Goal: Transaction & Acquisition: Purchase product/service

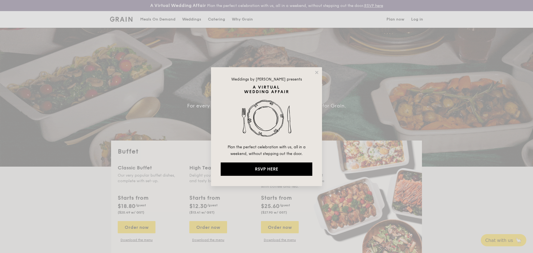
select select
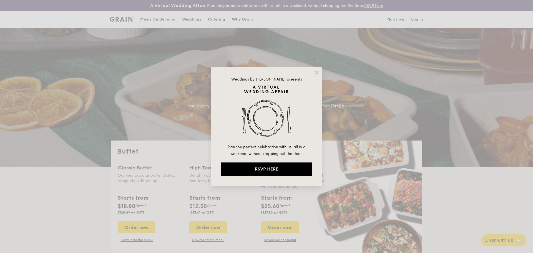
click at [160, 23] on div "Weddings by Grain presents Plan the perfect celebration with us, all in a weeke…" at bounding box center [266, 126] width 533 height 253
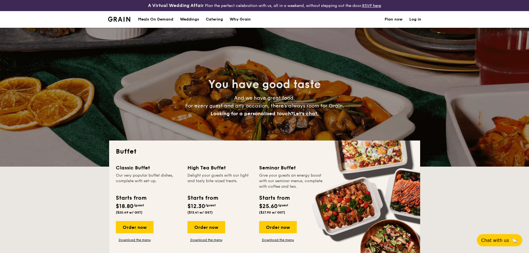
click at [170, 27] on div "Meals On Demand" at bounding box center [155, 19] width 35 height 17
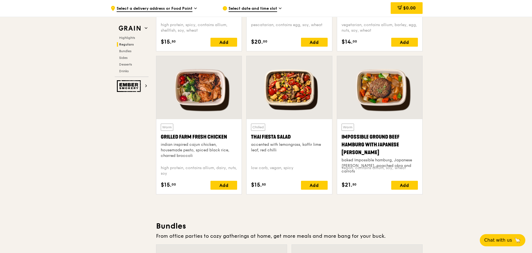
scroll to position [472, 0]
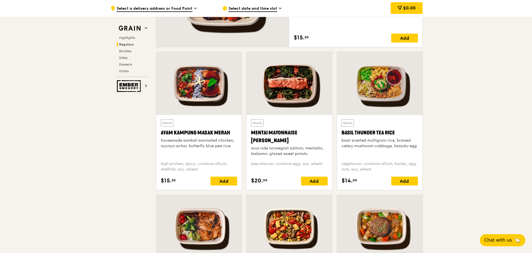
click at [302, 78] on div at bounding box center [289, 83] width 85 height 63
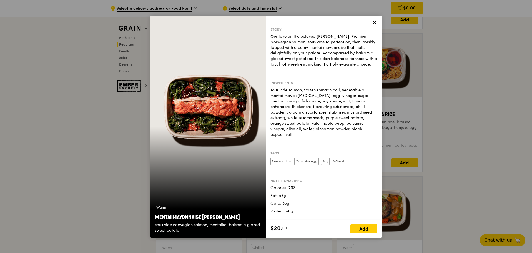
scroll to position [500, 0]
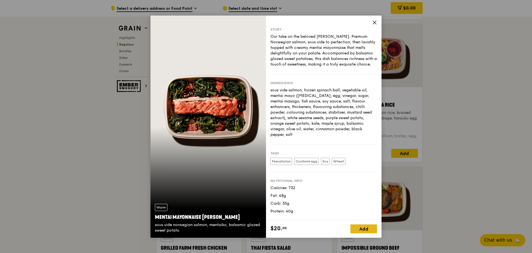
click at [356, 230] on div "Add" at bounding box center [364, 228] width 27 height 9
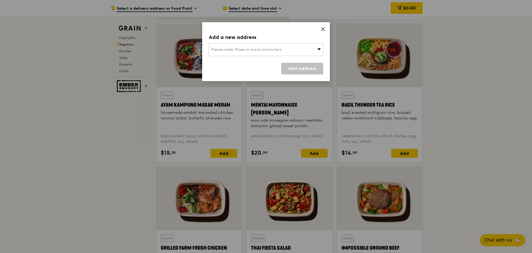
click at [314, 49] on div "Please enter three or more characters" at bounding box center [266, 49] width 114 height 13
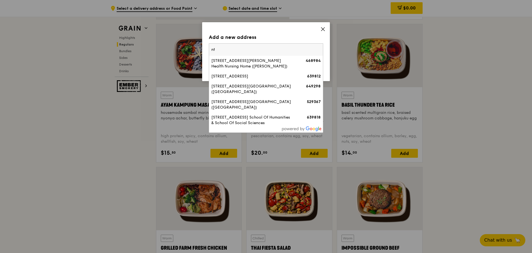
type input "n"
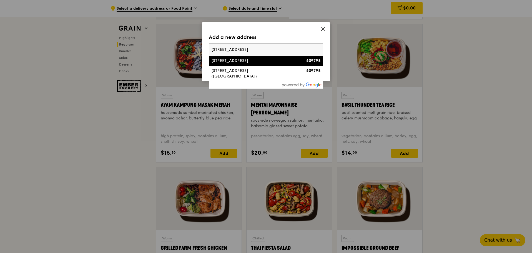
type input "50 nanyang avenue"
click at [273, 57] on li "50 Nanyang Avenue 639798" at bounding box center [266, 61] width 114 height 10
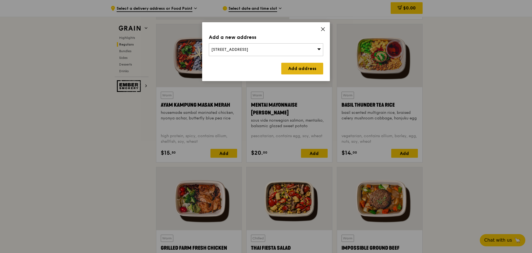
click at [319, 69] on link "Add address" at bounding box center [302, 69] width 42 height 12
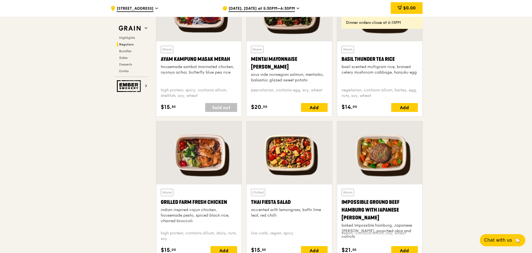
scroll to position [556, 0]
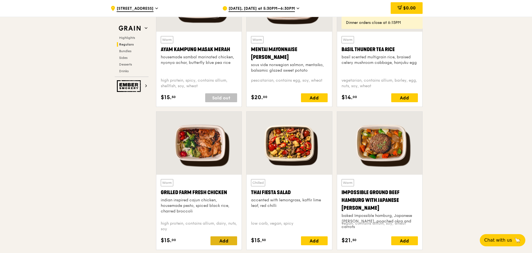
click at [224, 239] on div "Add" at bounding box center [224, 240] width 27 height 9
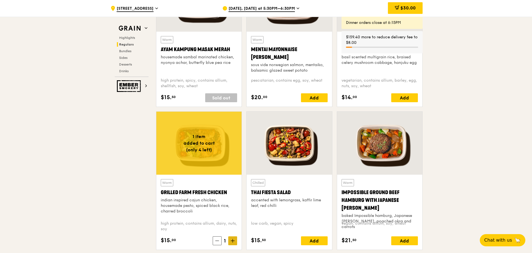
click at [232, 241] on icon at bounding box center [233, 241] width 4 height 4
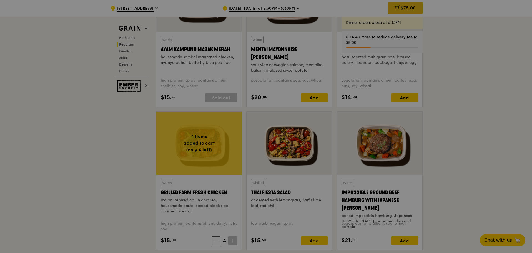
type input "4"
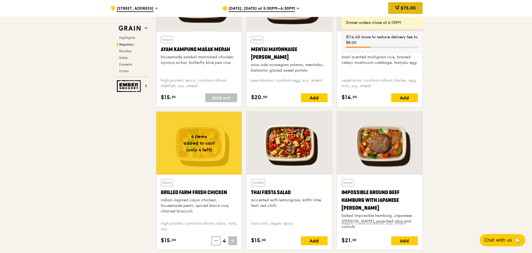
click at [409, 8] on span "$75.00" at bounding box center [408, 7] width 15 height 5
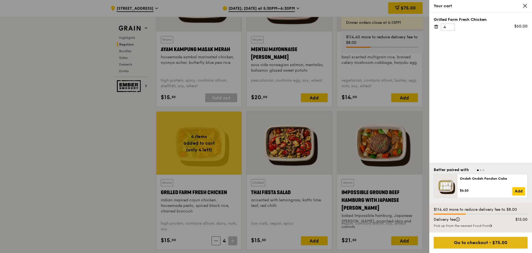
click at [471, 245] on div "Go to checkout - $75.00" at bounding box center [481, 243] width 94 height 12
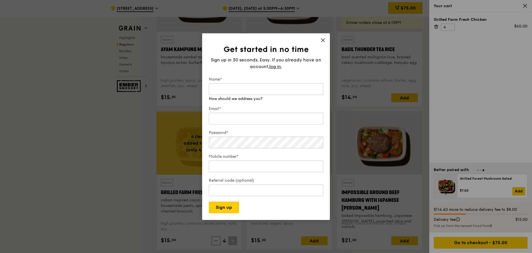
click at [323, 40] on div "Get started in no time Sign up in 30 seconds. Easy. If you already have an acco…" at bounding box center [266, 126] width 128 height 187
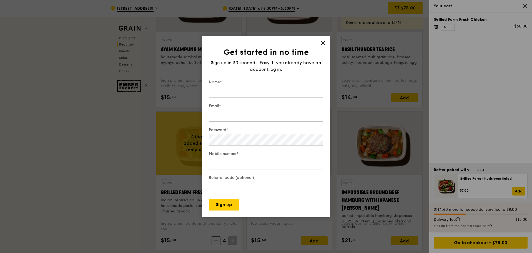
click at [324, 43] on icon at bounding box center [323, 43] width 5 height 5
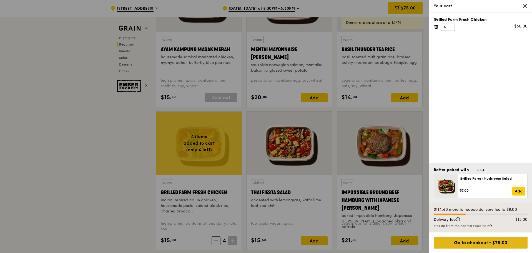
click at [469, 245] on div "Go to checkout - $75.00" at bounding box center [481, 243] width 94 height 12
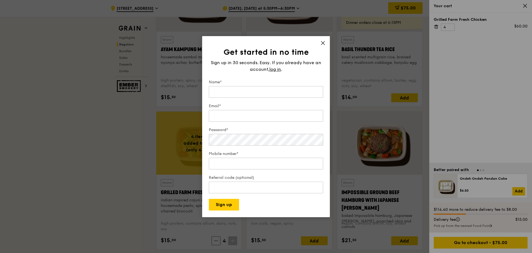
click at [325, 38] on div "Get started in no time Sign up in 30 seconds. Easy. If you already have an acco…" at bounding box center [266, 126] width 128 height 181
click at [325, 43] on icon at bounding box center [323, 43] width 5 height 5
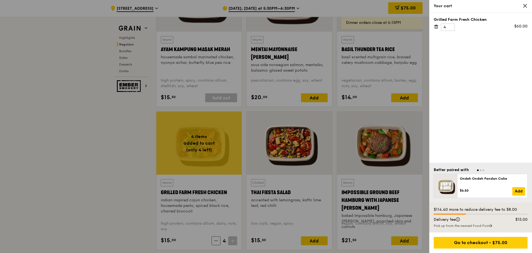
click at [485, 110] on div "Grilled Farm Fresh Chicken 4 $60.00" at bounding box center [481, 88] width 103 height 150
click at [466, 224] on div "Pick up from the nearest Food Point" at bounding box center [481, 226] width 94 height 4
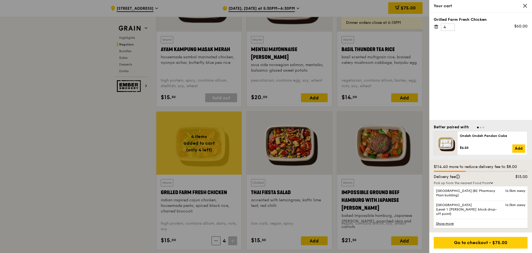
click at [449, 224] on link "Show more" at bounding box center [481, 223] width 94 height 9
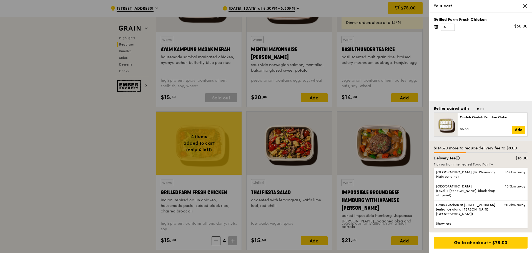
click at [441, 225] on link "Show less" at bounding box center [481, 223] width 94 height 9
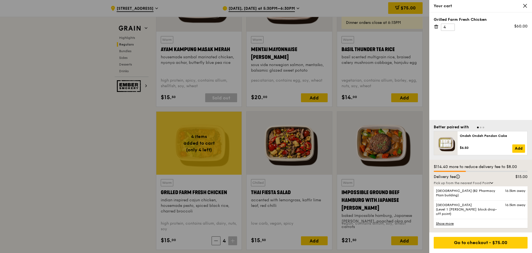
click at [467, 59] on div "Grilled Farm Fresh Chicken 4 $60.00" at bounding box center [481, 67] width 103 height 108
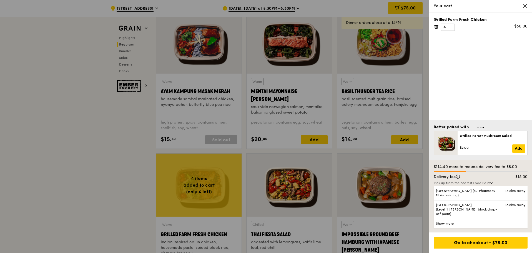
scroll to position [500, 0]
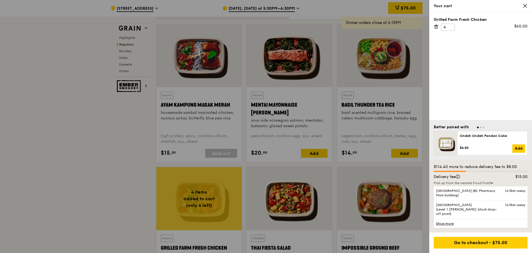
click at [97, 174] on div at bounding box center [266, 126] width 532 height 253
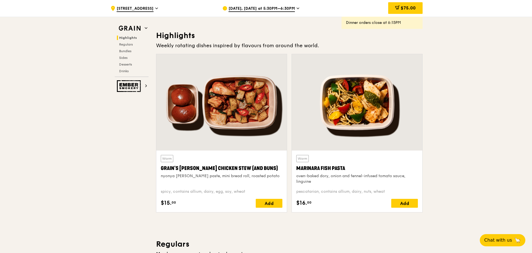
scroll to position [167, 0]
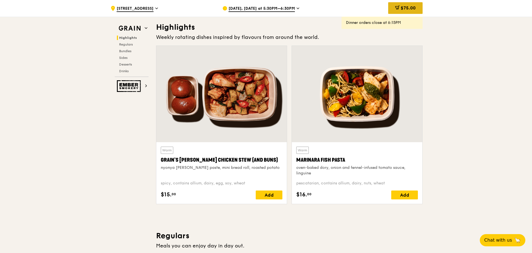
click at [406, 9] on span "$75.00" at bounding box center [408, 7] width 15 height 5
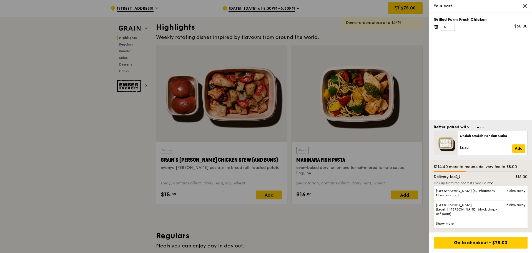
click at [109, 173] on div at bounding box center [266, 126] width 532 height 253
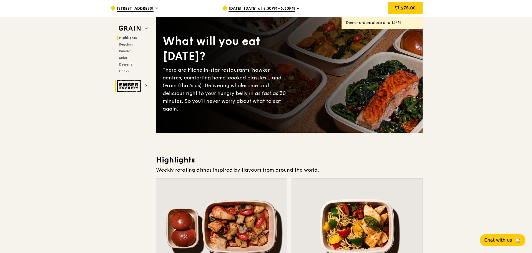
scroll to position [28, 0]
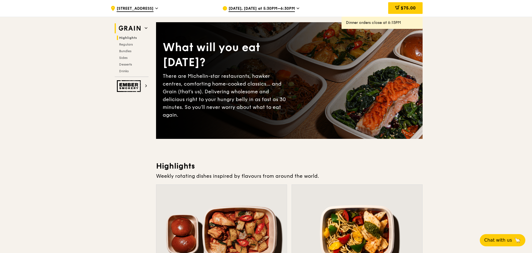
click at [138, 29] on img at bounding box center [130, 28] width 26 height 10
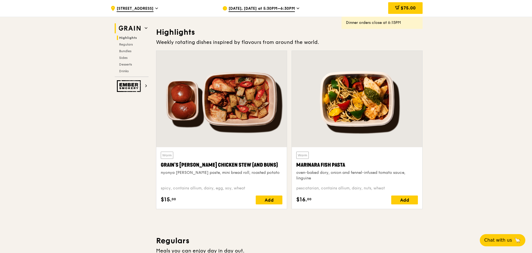
scroll to position [167, 0]
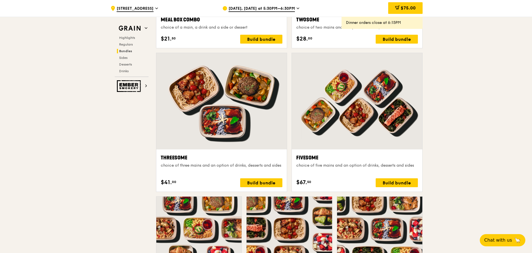
scroll to position [972, 0]
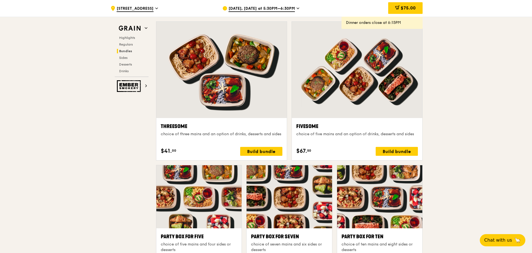
click at [415, 12] on div "$75.00" at bounding box center [405, 8] width 34 height 12
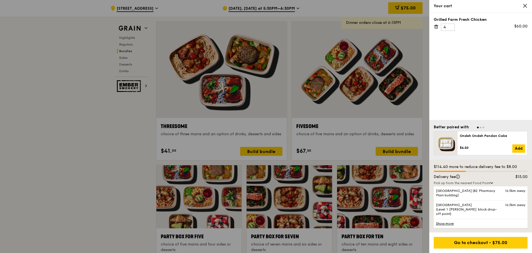
click at [484, 82] on div "Grilled Farm Fresh Chicken 4 $60.00" at bounding box center [481, 67] width 103 height 108
click at [95, 127] on div at bounding box center [266, 126] width 532 height 253
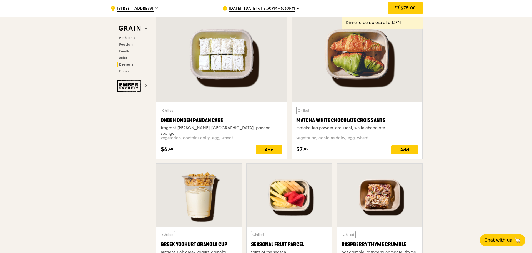
scroll to position [1745, 0]
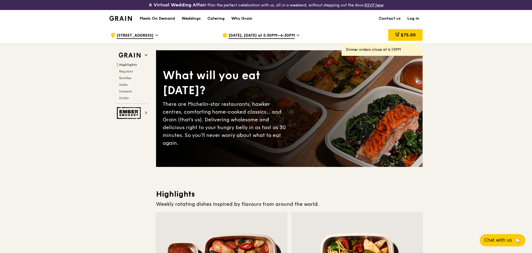
scroll to position [139, 0]
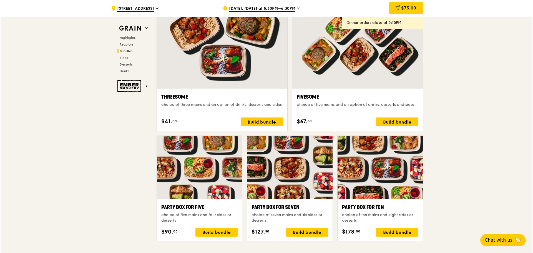
scroll to position [1083, 0]
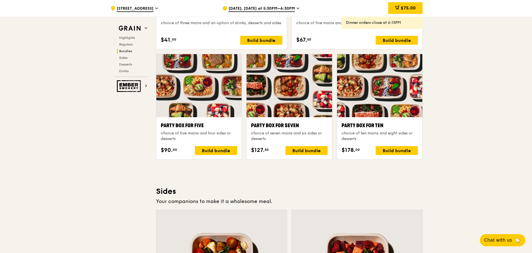
click at [222, 115] on div at bounding box center [198, 85] width 85 height 63
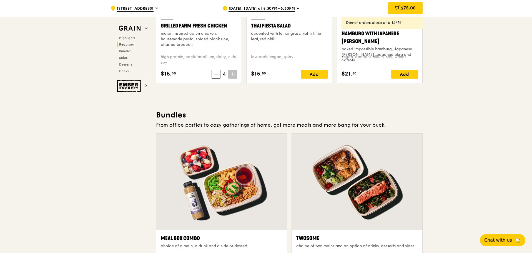
scroll to position [889, 0]
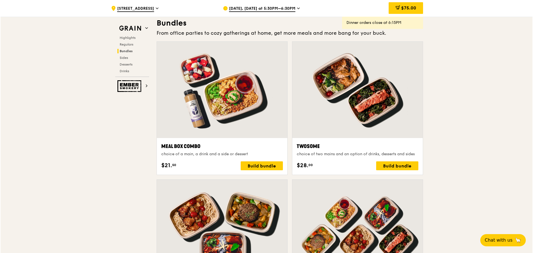
scroll to position [806, 0]
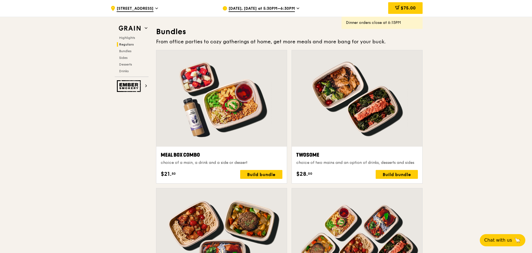
click at [186, 111] on div at bounding box center [221, 98] width 131 height 96
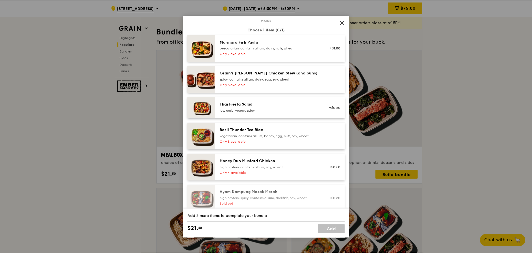
scroll to position [0, 0]
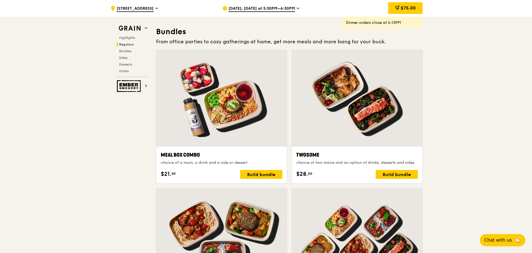
click at [227, 117] on div at bounding box center [221, 98] width 131 height 96
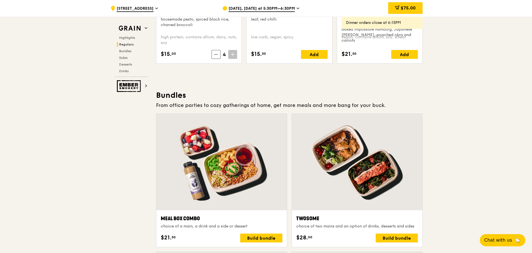
scroll to position [778, 0]
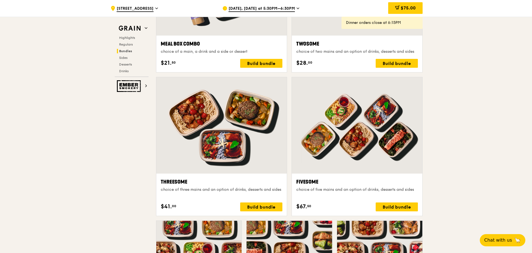
scroll to position [833, 0]
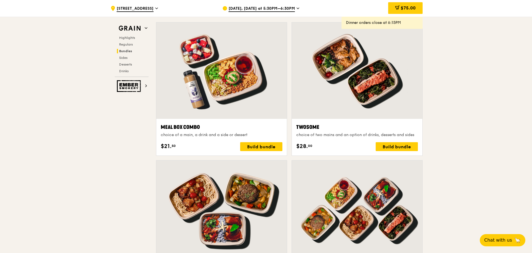
click at [244, 111] on div at bounding box center [221, 71] width 131 height 96
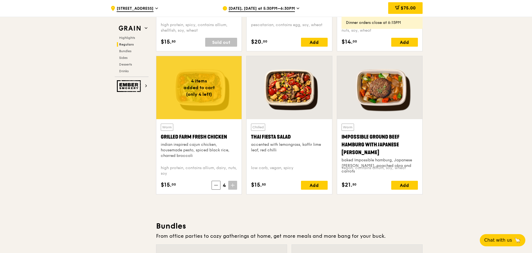
click at [199, 126] on div "Warm Grilled Farm Fresh Chicken indian inspired cajun chicken, housemade pesto,…" at bounding box center [199, 142] width 76 height 37
click at [209, 107] on div at bounding box center [198, 87] width 85 height 63
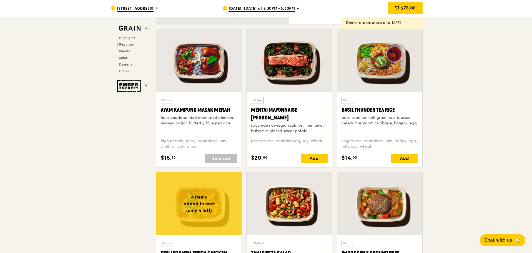
scroll to position [556, 0]
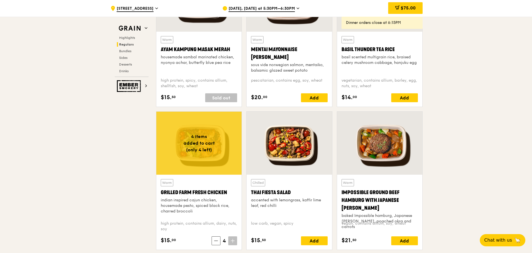
click at [189, 152] on div at bounding box center [198, 143] width 85 height 63
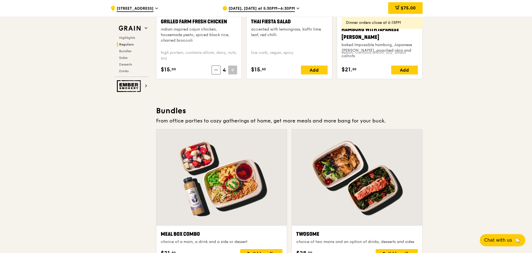
scroll to position [750, 0]
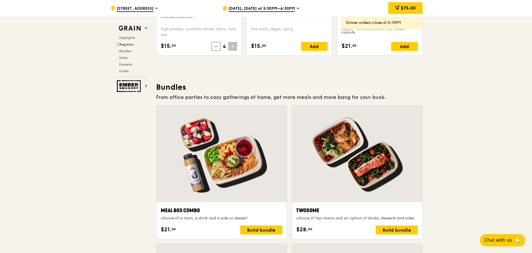
click at [199, 153] on div at bounding box center [221, 154] width 131 height 96
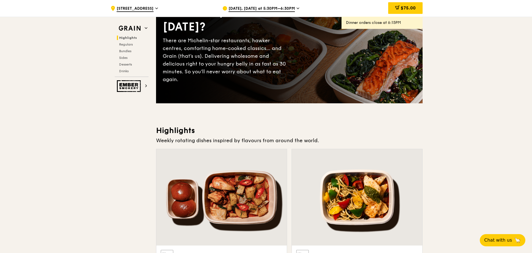
scroll to position [83, 0]
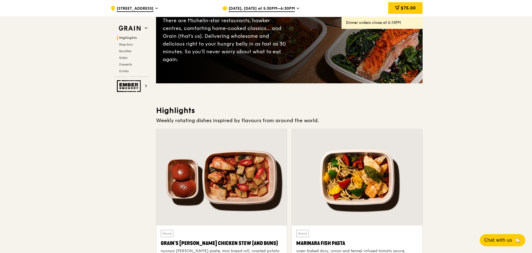
click at [240, 184] on div at bounding box center [221, 177] width 131 height 96
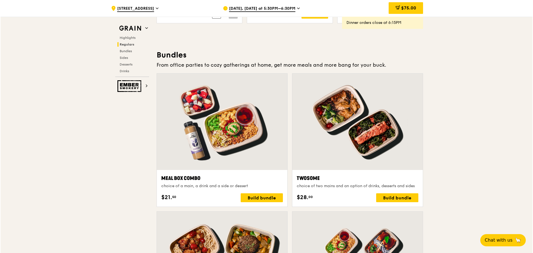
scroll to position [806, 0]
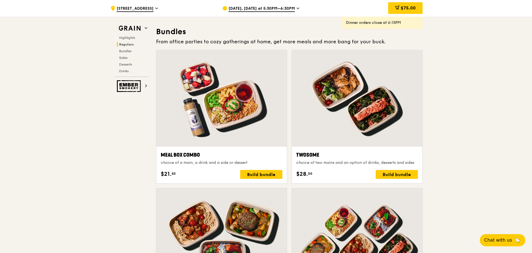
click at [223, 129] on div at bounding box center [221, 98] width 131 height 96
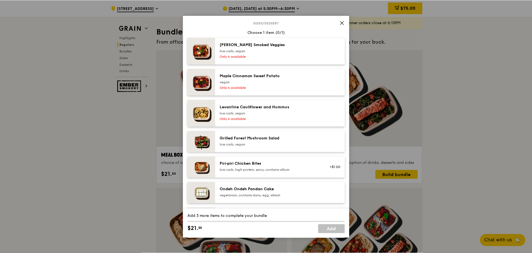
scroll to position [389, 0]
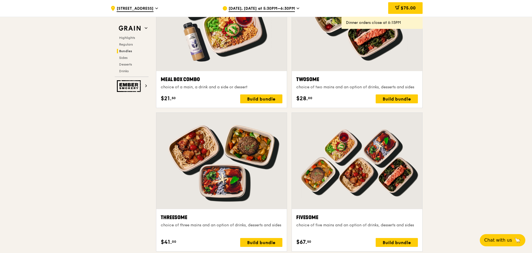
scroll to position [778, 0]
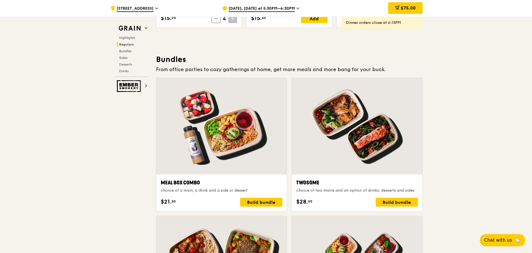
drag, startPoint x: 478, startPoint y: 99, endPoint x: 423, endPoint y: 94, distance: 55.5
click at [189, 173] on div at bounding box center [221, 126] width 131 height 96
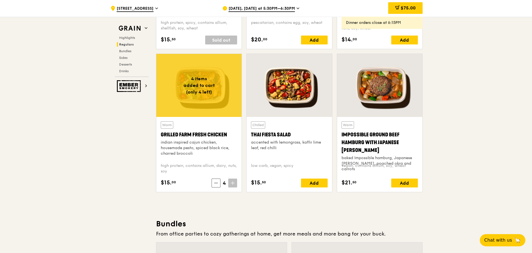
scroll to position [583, 0]
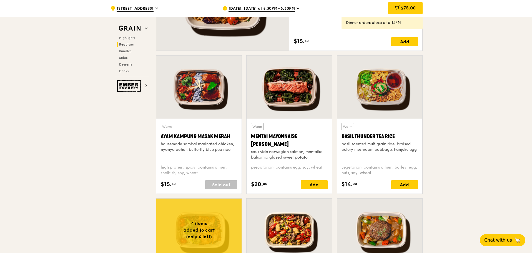
scroll to position [611, 0]
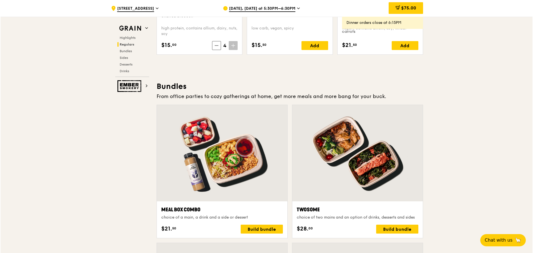
scroll to position [750, 0]
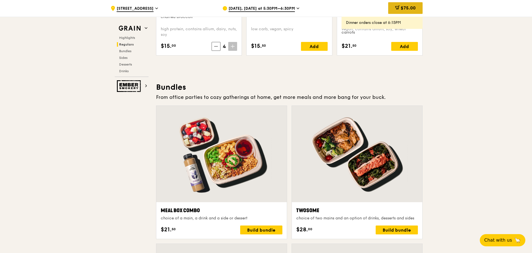
click at [410, 8] on span "$75.00" at bounding box center [408, 7] width 15 height 5
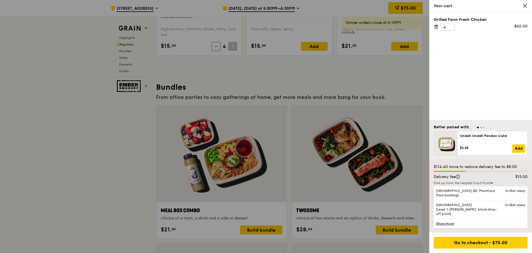
click at [487, 73] on div "Grilled Farm Fresh Chicken 4 $60.00" at bounding box center [481, 67] width 103 height 108
click at [525, 6] on icon at bounding box center [525, 5] width 3 height 3
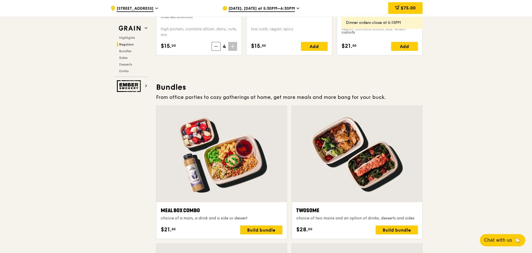
click at [272, 233] on div "Build bundle" at bounding box center [261, 230] width 42 height 9
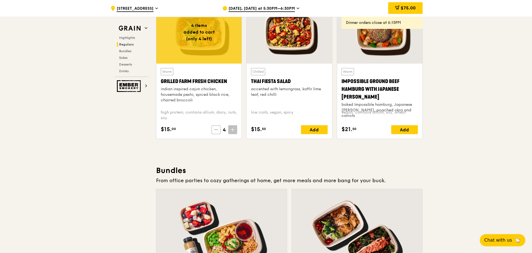
click at [218, 128] on icon at bounding box center [216, 130] width 4 height 4
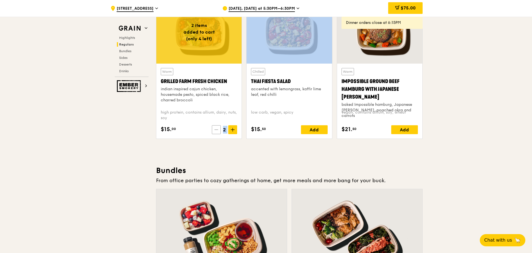
click at [218, 128] on icon at bounding box center [216, 130] width 4 height 4
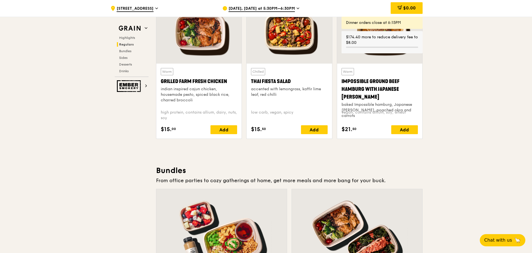
click at [211, 209] on div at bounding box center [221, 237] width 131 height 96
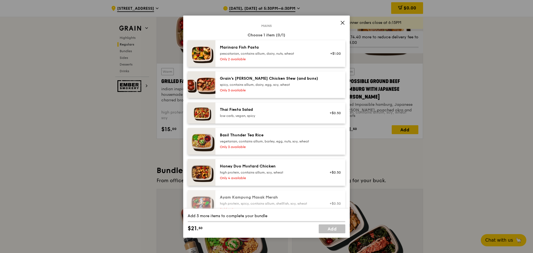
scroll to position [83, 0]
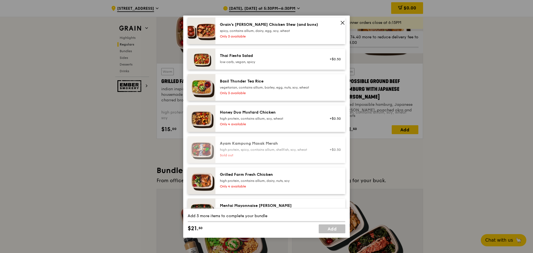
click at [303, 124] on div "Only 4 available" at bounding box center [270, 124] width 100 height 4
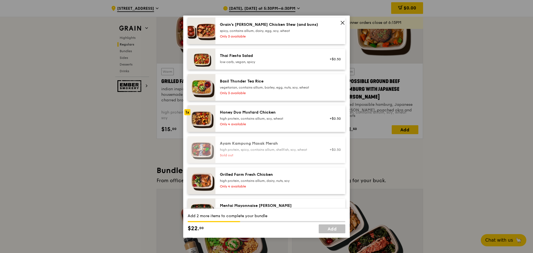
click at [283, 124] on div "Only 4 available" at bounding box center [270, 124] width 100 height 4
click at [229, 118] on div "high protein, contains allium, soy, wheat" at bounding box center [270, 118] width 100 height 4
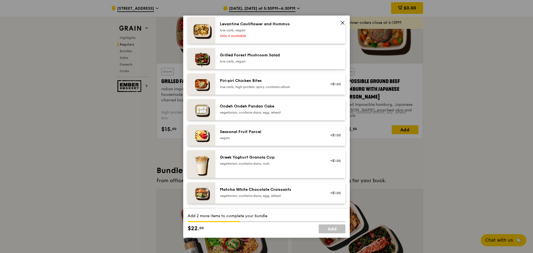
scroll to position [417, 0]
click at [270, 132] on div "Seasonal Fruit Parcel" at bounding box center [270, 132] width 100 height 6
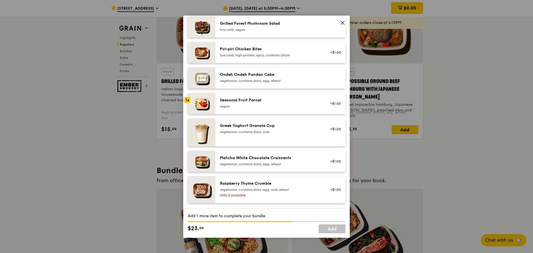
scroll to position [420, 0]
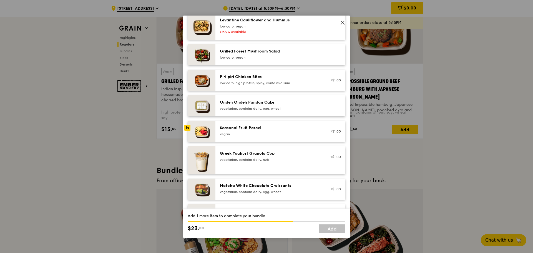
click at [251, 106] on div "Ondeh Ondeh Pandan Cake vegetarian, contains dairy, egg, wheat" at bounding box center [270, 105] width 100 height 11
click at [243, 125] on div "Seasonal Fruit Parcel" at bounding box center [270, 128] width 100 height 6
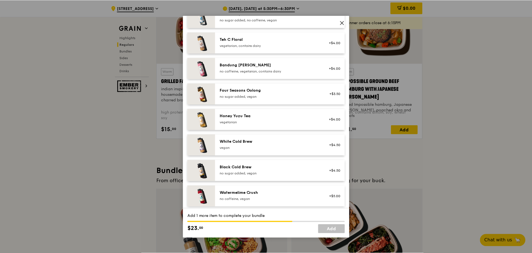
scroll to position [698, 0]
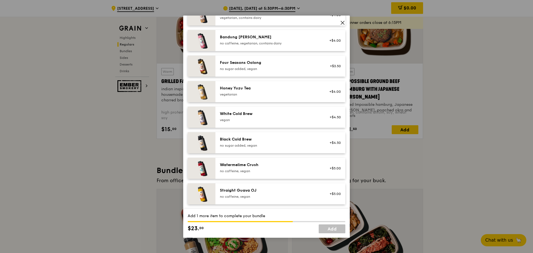
click at [278, 73] on div "Four Seasons Oolong no sugar added, vegan +$3.50" at bounding box center [281, 66] width 130 height 21
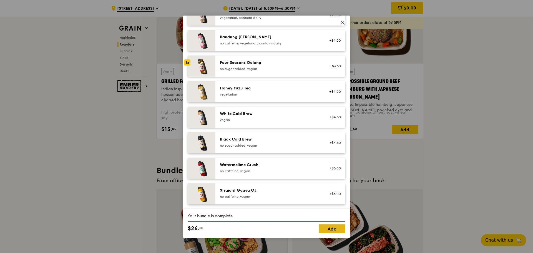
click at [338, 232] on link "Add" at bounding box center [332, 228] width 27 height 9
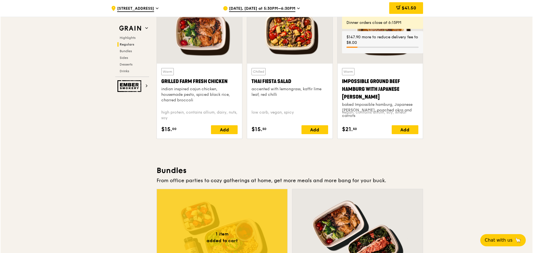
scroll to position [778, 0]
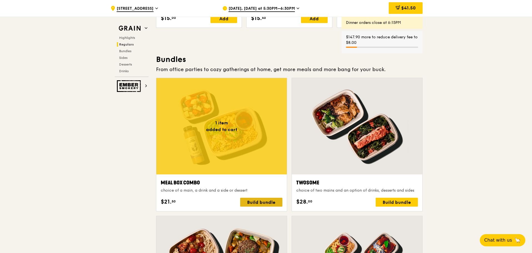
click at [280, 205] on div "Build bundle" at bounding box center [261, 202] width 42 height 9
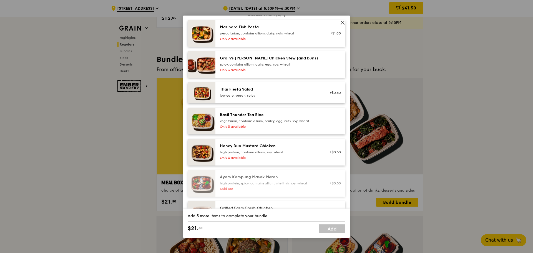
scroll to position [56, 0]
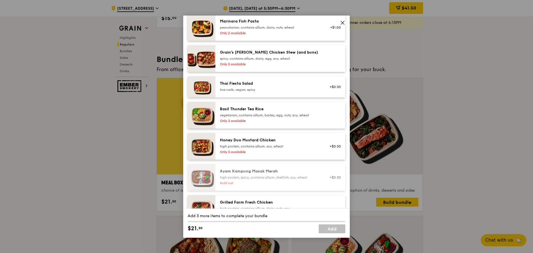
click at [278, 143] on div "Honey Duo Mustard Chicken high protein, contains allium, soy, wheat" at bounding box center [270, 143] width 100 height 11
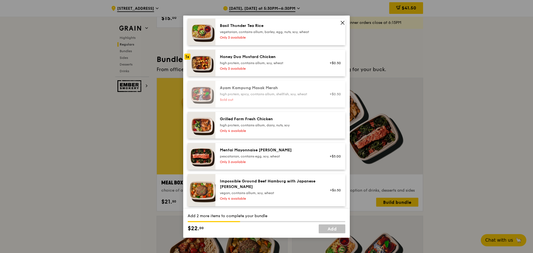
scroll to position [83, 0]
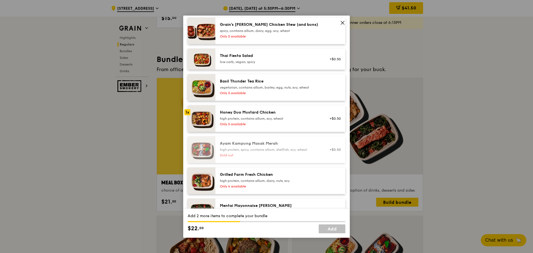
click at [258, 179] on div "high protein, contains allium, dairy, nuts, soy" at bounding box center [270, 181] width 100 height 4
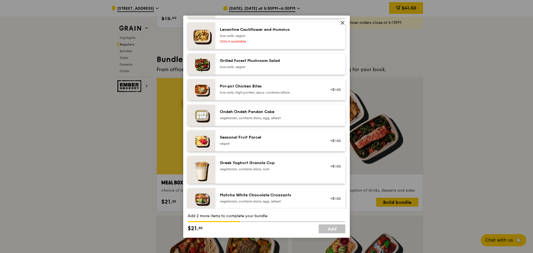
scroll to position [445, 0]
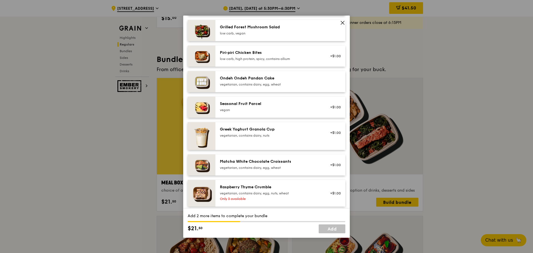
click at [291, 109] on div "vegan" at bounding box center [270, 110] width 100 height 4
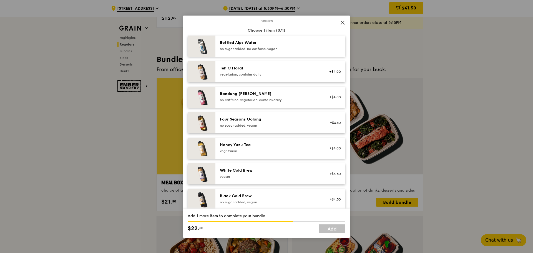
scroll to position [670, 0]
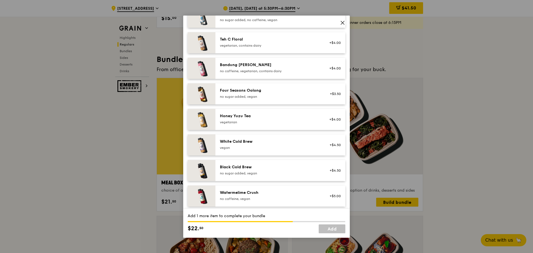
click at [306, 97] on div "no sugar added, vegan" at bounding box center [270, 96] width 100 height 4
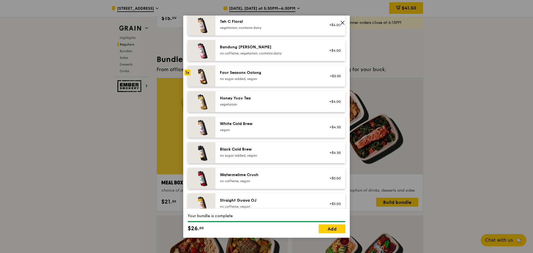
scroll to position [698, 0]
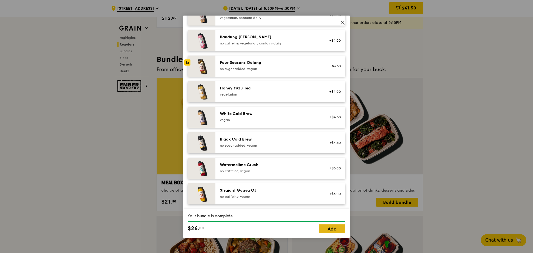
click at [329, 230] on link "Add" at bounding box center [332, 228] width 27 height 9
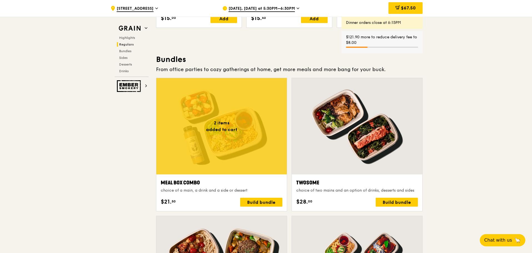
click at [258, 176] on div "Meal Box Combo choice of a main, a drink and a side or dessert $21. 50 Build bu…" at bounding box center [221, 192] width 131 height 37
click at [258, 173] on div at bounding box center [221, 126] width 131 height 96
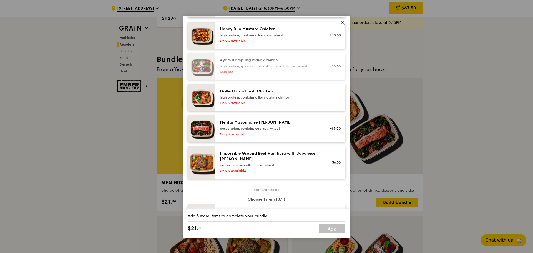
click at [291, 100] on div "Grilled Farm Fresh Chicken high protein, contains allium, dairy, nuts, soy Only…" at bounding box center [270, 98] width 106 height 18
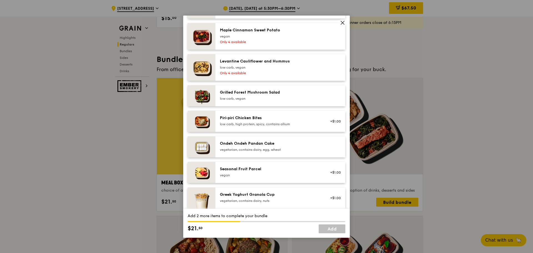
scroll to position [389, 0]
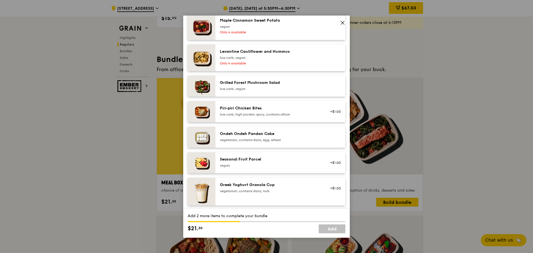
click at [281, 155] on div "Seasonal Fruit Parcel vegan +$1.00" at bounding box center [281, 162] width 130 height 21
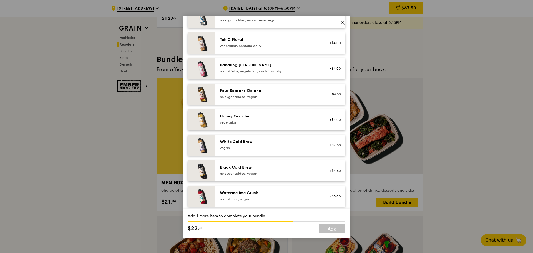
scroll to position [643, 0]
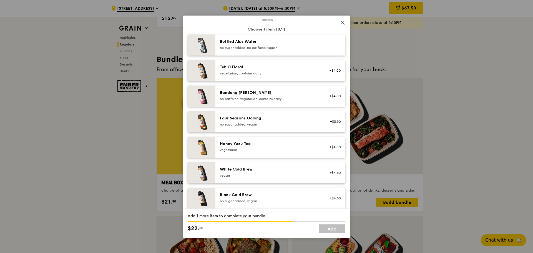
click at [287, 123] on div "no sugar added, vegan" at bounding box center [270, 124] width 100 height 4
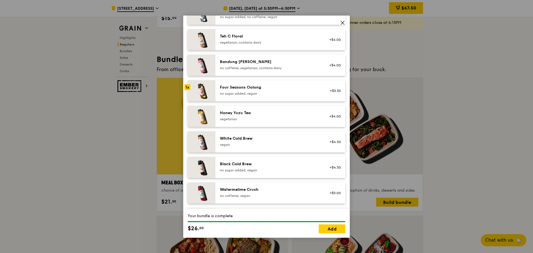
scroll to position [698, 0]
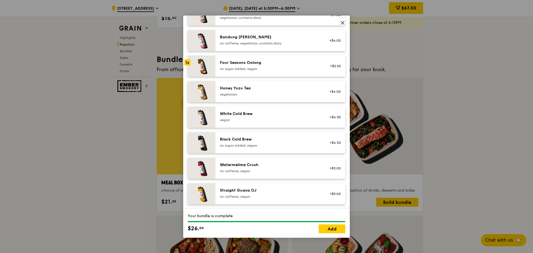
click at [286, 94] on div "vegetarian" at bounding box center [270, 94] width 100 height 4
click at [328, 227] on link "Add" at bounding box center [332, 228] width 27 height 9
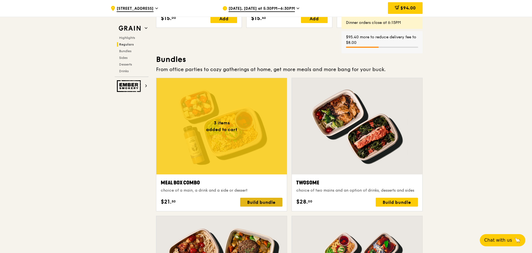
click at [257, 202] on div "Build bundle" at bounding box center [261, 202] width 42 height 9
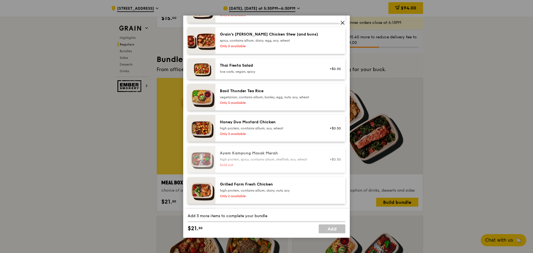
scroll to position [111, 0]
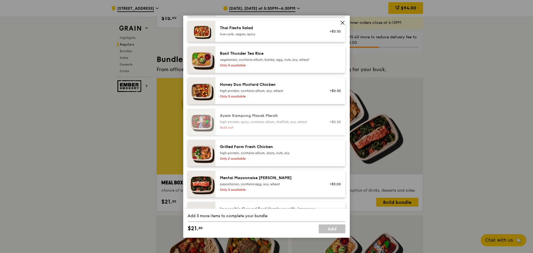
click at [259, 148] on div "Grilled Farm Fresh Chicken" at bounding box center [270, 147] width 100 height 6
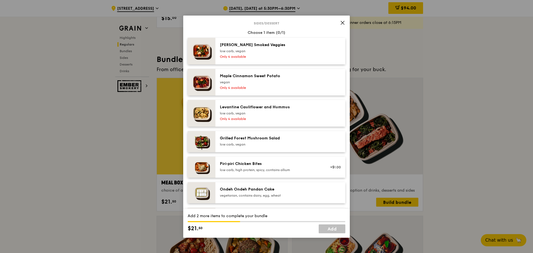
scroll to position [445, 0]
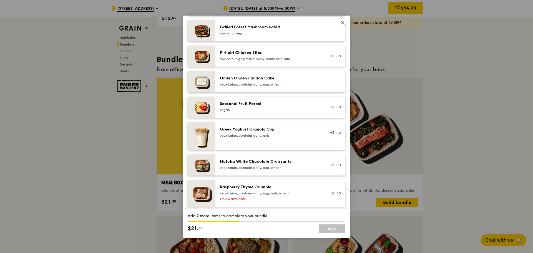
click at [253, 103] on div "Seasonal Fruit Parcel" at bounding box center [270, 104] width 100 height 6
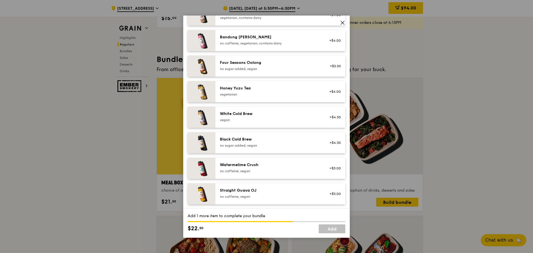
click at [276, 88] on div "Honey Yuzu Tea" at bounding box center [270, 89] width 100 height 6
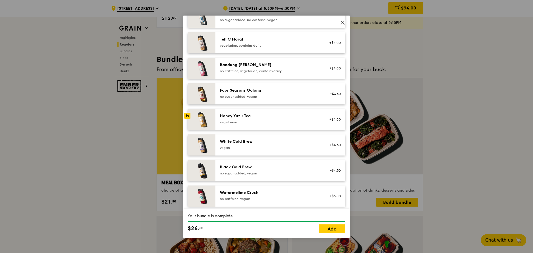
scroll to position [615, 0]
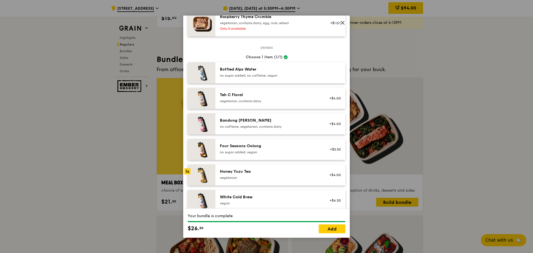
click at [278, 141] on div "Four Seasons Oolong no sugar added, vegan +$3.50" at bounding box center [281, 149] width 130 height 21
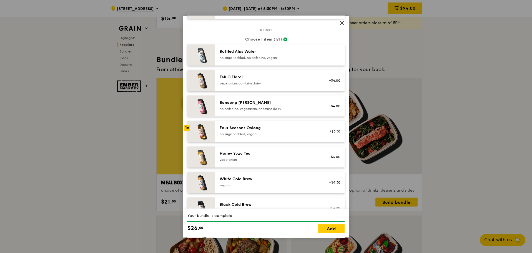
scroll to position [643, 0]
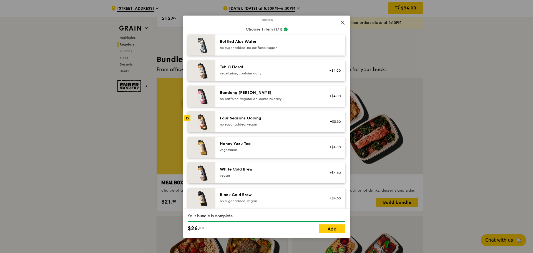
click at [278, 141] on div "Honey Yuzu Tea vegetarian +$4.00" at bounding box center [281, 147] width 130 height 21
click at [338, 231] on link "Add" at bounding box center [332, 228] width 27 height 9
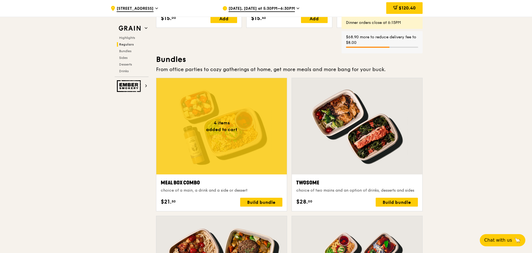
click at [415, 11] on div "$120.40" at bounding box center [404, 8] width 36 height 12
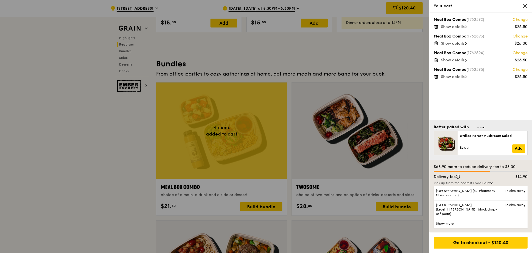
scroll to position [771, 0]
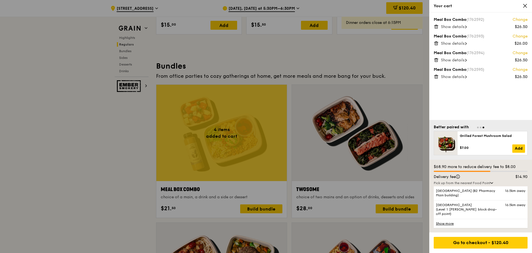
click at [294, 67] on div at bounding box center [266, 126] width 532 height 253
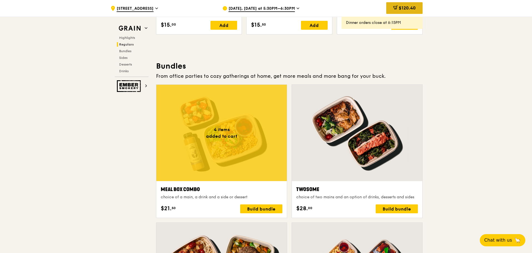
click at [401, 7] on span "$120.40" at bounding box center [407, 7] width 17 height 5
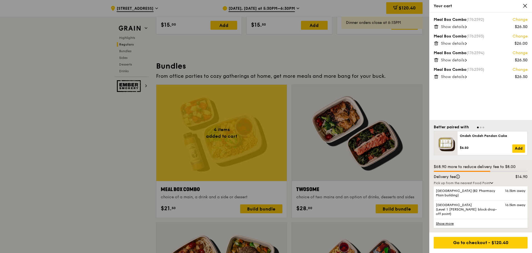
click at [379, 50] on div at bounding box center [266, 126] width 532 height 253
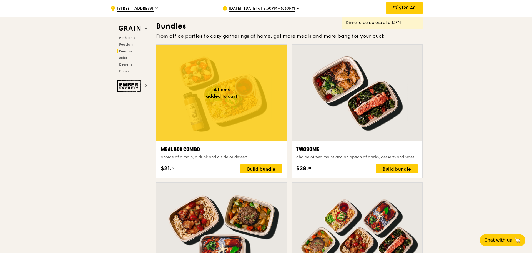
scroll to position [799, 0]
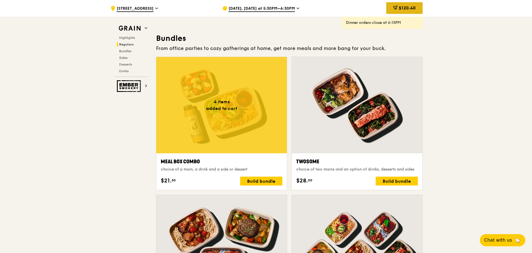
click at [399, 12] on div "$120.40" at bounding box center [404, 8] width 36 height 12
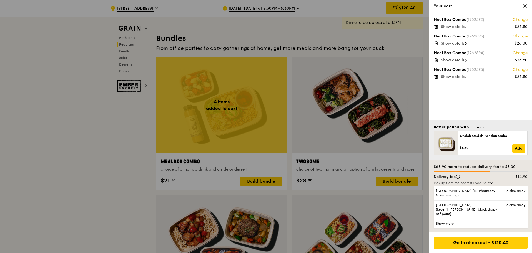
click at [463, 75] on span "Show details" at bounding box center [453, 76] width 24 height 5
click at [463, 75] on span "Hide details" at bounding box center [452, 76] width 22 height 5
click at [463, 75] on span "Show details" at bounding box center [453, 76] width 24 height 5
click at [463, 75] on span "Hide details" at bounding box center [452, 76] width 22 height 5
click at [277, 36] on div at bounding box center [266, 126] width 532 height 253
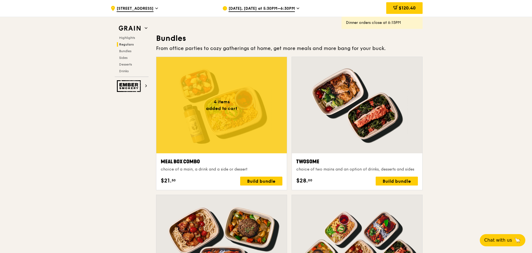
click at [218, 79] on div at bounding box center [221, 105] width 131 height 96
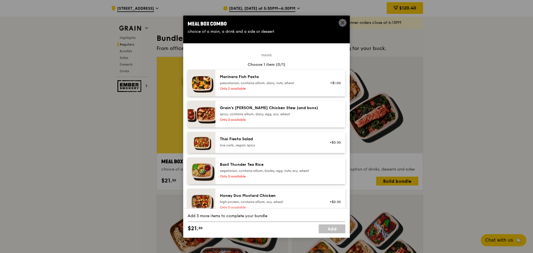
click at [342, 21] on icon at bounding box center [342, 22] width 5 height 5
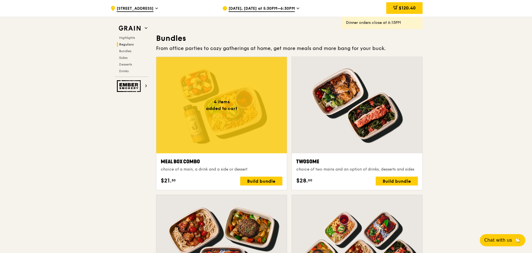
click at [414, 11] on div "$120.40" at bounding box center [404, 8] width 36 height 12
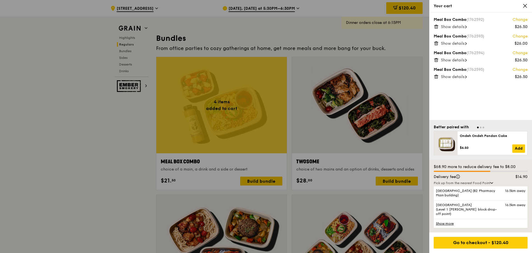
click at [454, 78] on span "Show details" at bounding box center [453, 76] width 24 height 5
drag, startPoint x: 24, startPoint y: 167, endPoint x: 46, endPoint y: 167, distance: 21.7
click at [24, 167] on div at bounding box center [266, 126] width 532 height 253
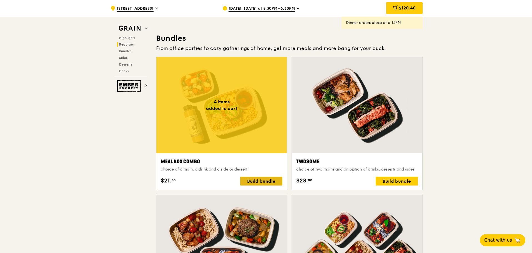
click at [272, 180] on div "Build bundle" at bounding box center [261, 181] width 42 height 9
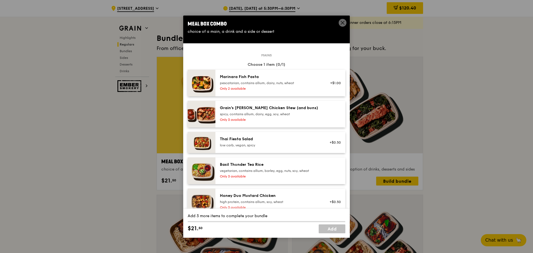
click at [344, 23] on icon at bounding box center [342, 22] width 5 height 5
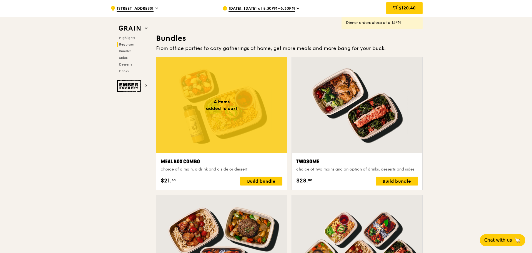
click at [260, 8] on span "Sep 19, Today at 5:30PM–6:30PM" at bounding box center [262, 9] width 66 height 6
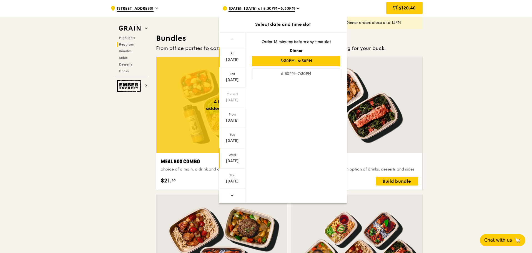
click at [232, 160] on div "Sep 24" at bounding box center [232, 161] width 25 height 6
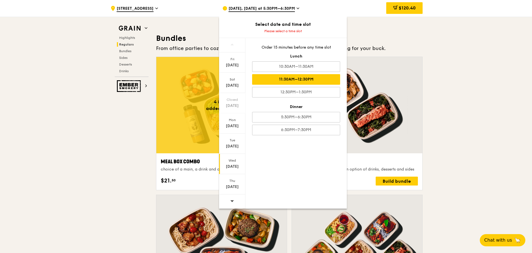
click at [325, 81] on div "11:30AM–12:30PM" at bounding box center [296, 79] width 88 height 11
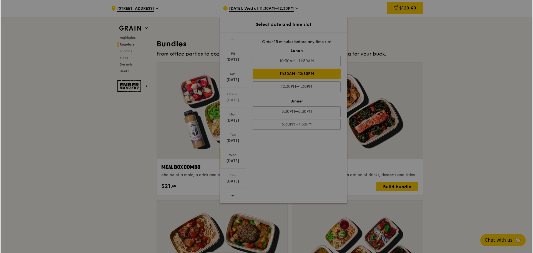
scroll to position [805, 0]
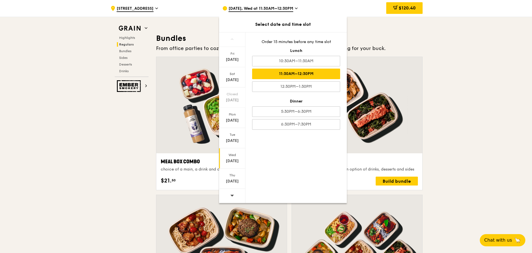
click at [410, 42] on h3 "Bundles" at bounding box center [289, 38] width 267 height 10
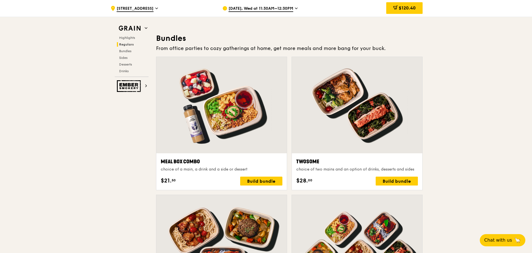
click at [274, 11] on span "Sep 24, Wed at 11:30AM–12:30PM" at bounding box center [261, 9] width 65 height 6
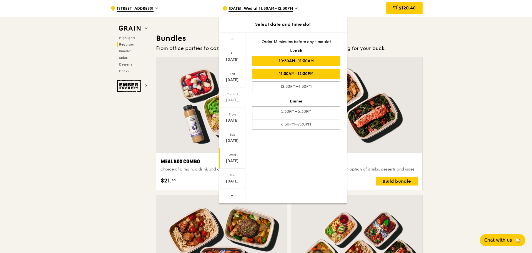
click at [323, 63] on div "10:30AM–11:30AM" at bounding box center [296, 61] width 88 height 11
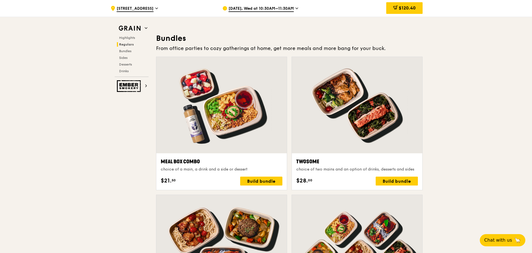
click at [243, 121] on div at bounding box center [221, 105] width 131 height 96
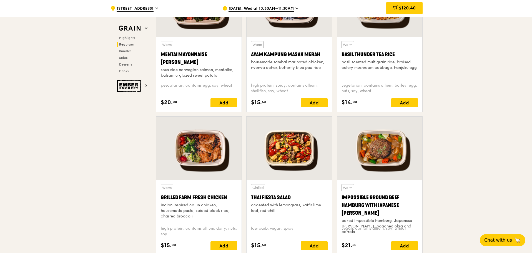
scroll to position [583, 0]
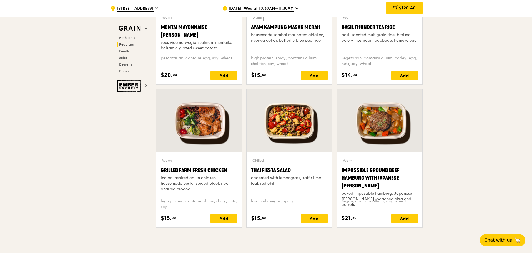
click at [184, 129] on div at bounding box center [198, 120] width 85 height 63
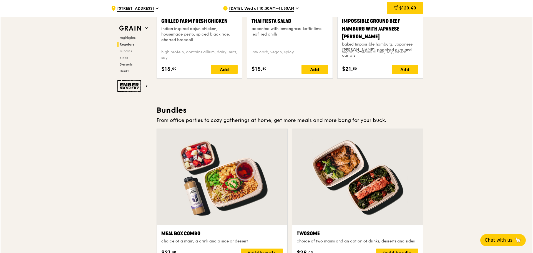
scroll to position [806, 0]
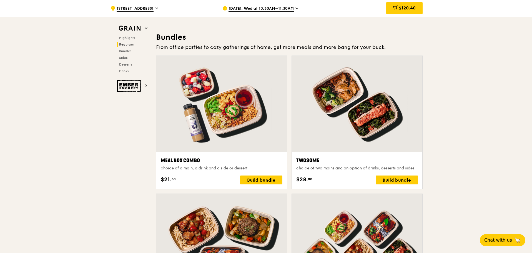
click at [239, 142] on div at bounding box center [221, 104] width 131 height 96
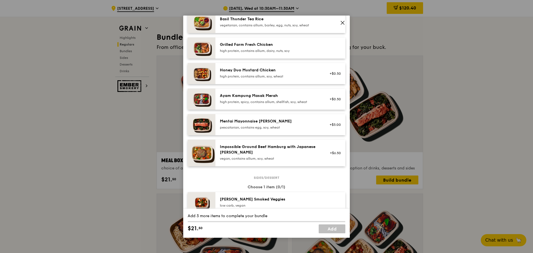
scroll to position [83, 0]
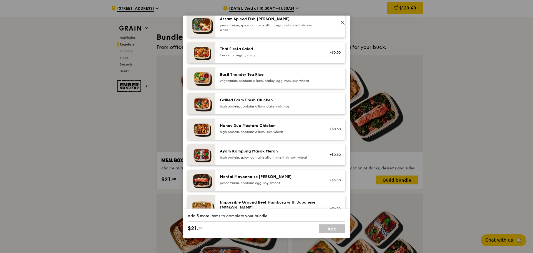
click at [253, 103] on div "Grilled Farm Fresh Chicken" at bounding box center [270, 101] width 100 height 6
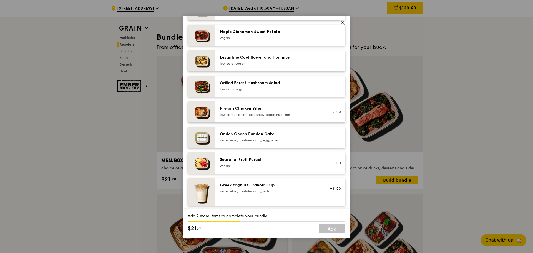
scroll to position [389, 0]
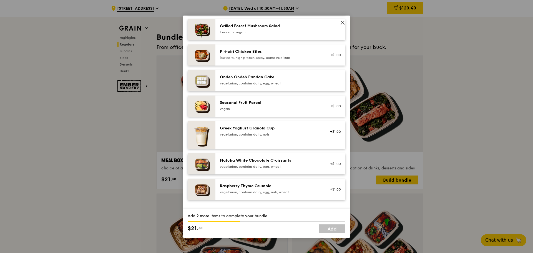
click at [234, 102] on div "Seasonal Fruit Parcel" at bounding box center [270, 103] width 100 height 6
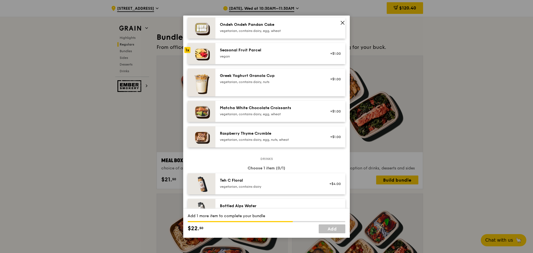
scroll to position [580, 0]
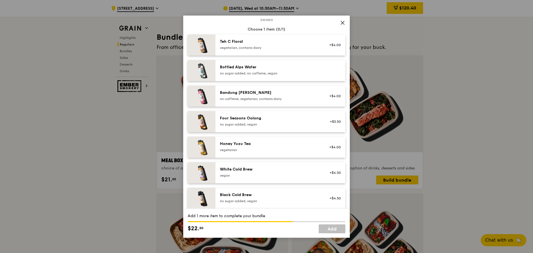
click at [270, 122] on div "Four Seasons Oolong no sugar added, vegan" at bounding box center [270, 121] width 100 height 11
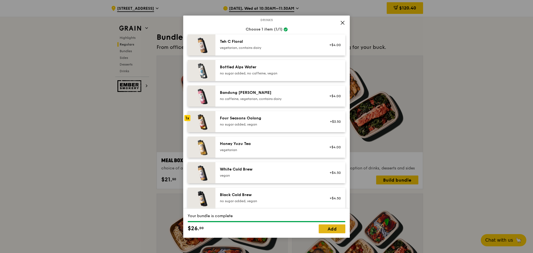
click at [333, 231] on link "Add" at bounding box center [332, 228] width 27 height 9
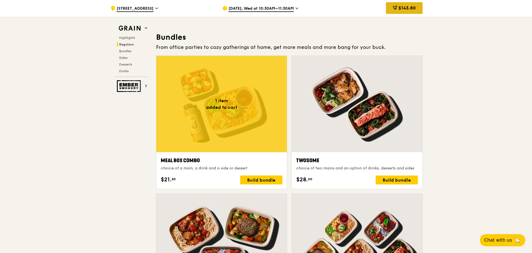
click at [412, 12] on div "$143.80" at bounding box center [404, 8] width 37 height 12
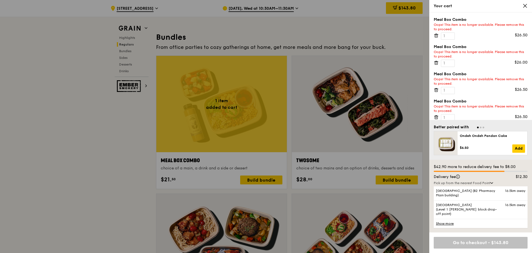
click at [440, 35] on div "Meal Box Combo Oops! This item is no longer available. Please remove this to pr…" at bounding box center [481, 28] width 94 height 23
click at [438, 35] on icon at bounding box center [436, 35] width 5 height 5
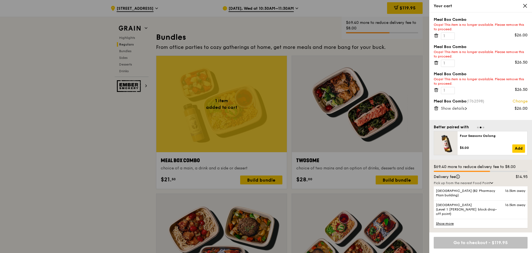
click at [438, 35] on icon at bounding box center [436, 35] width 5 height 5
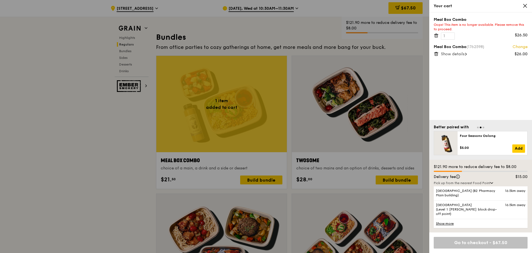
click at [438, 35] on icon at bounding box center [436, 35] width 5 height 5
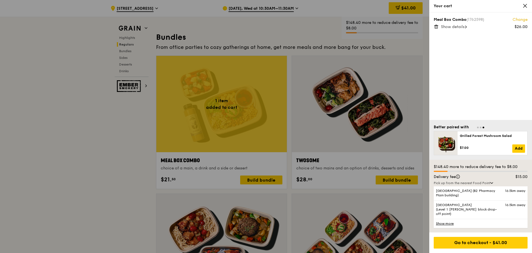
click at [524, 20] on link "Change" at bounding box center [520, 20] width 15 height 6
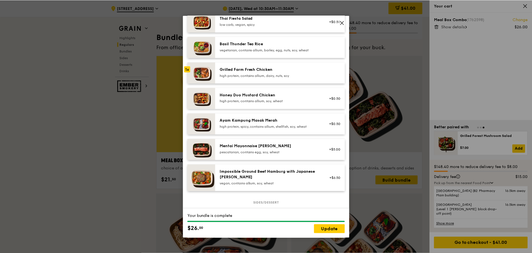
scroll to position [222, 0]
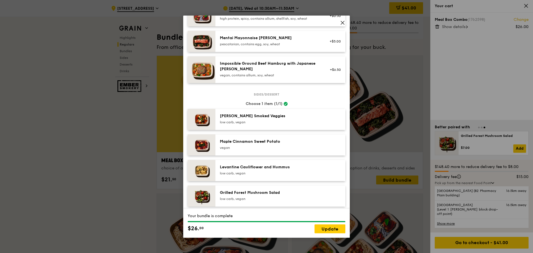
click at [346, 21] on span at bounding box center [343, 23] width 8 height 8
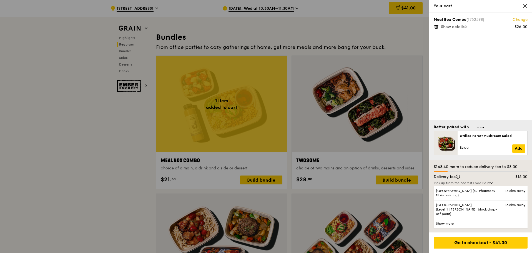
click at [107, 150] on div at bounding box center [266, 126] width 532 height 253
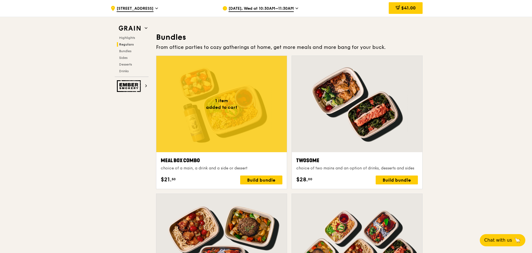
click at [225, 116] on div at bounding box center [221, 104] width 131 height 96
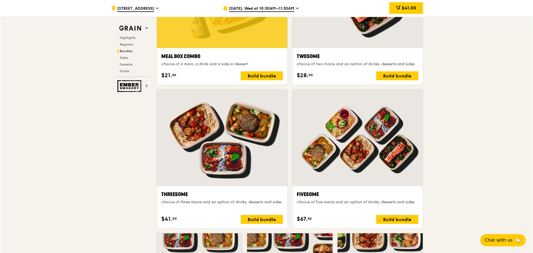
scroll to position [833, 0]
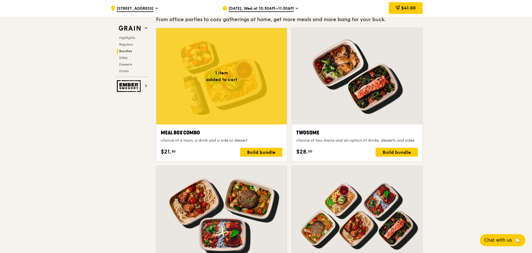
click at [229, 112] on div at bounding box center [221, 76] width 131 height 96
click at [252, 108] on div at bounding box center [221, 76] width 131 height 96
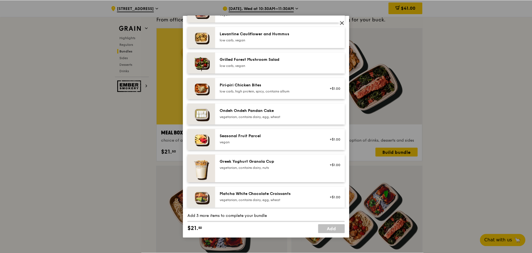
scroll to position [389, 0]
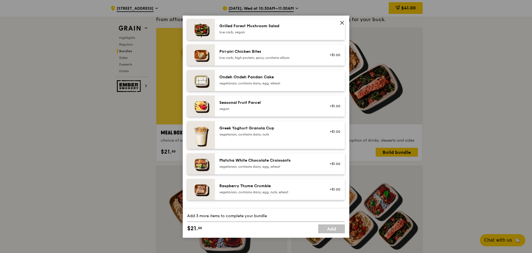
drag, startPoint x: 77, startPoint y: 161, endPoint x: 101, endPoint y: 161, distance: 23.3
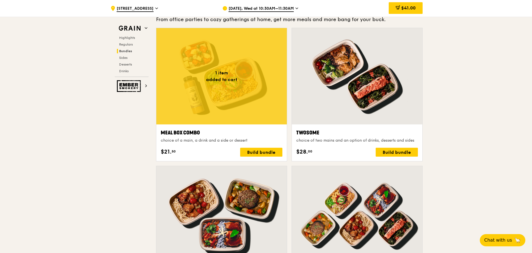
click at [416, 12] on div "$41.00" at bounding box center [406, 8] width 34 height 12
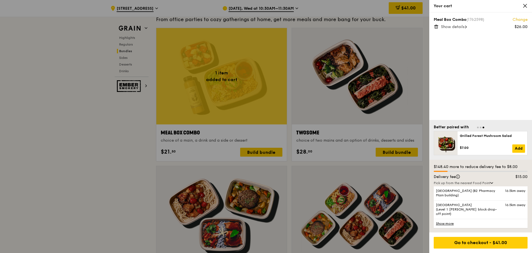
click at [497, 103] on div "Meal Box Combo (1762598) Change $26.00 Show details" at bounding box center [481, 67] width 103 height 108
click at [185, 116] on div at bounding box center [266, 126] width 532 height 253
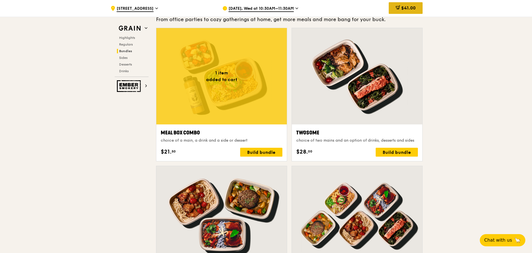
click at [418, 9] on div "$41.00" at bounding box center [406, 8] width 34 height 12
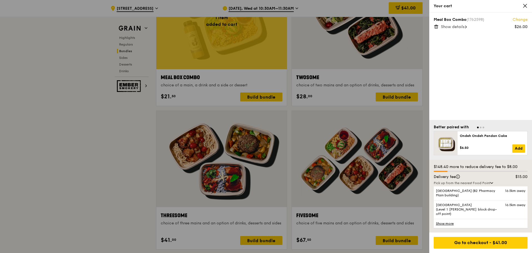
scroll to position [889, 0]
click at [464, 240] on div "Go to checkout - $41.00" at bounding box center [481, 243] width 94 height 12
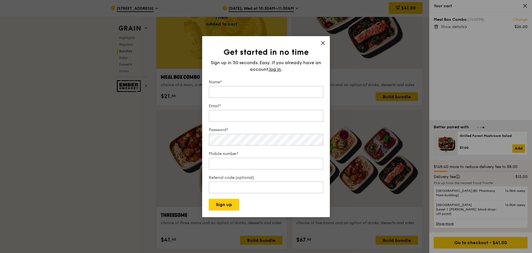
click at [323, 41] on icon at bounding box center [323, 43] width 5 height 5
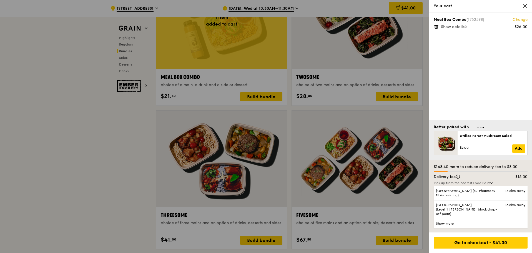
click at [116, 212] on div at bounding box center [266, 126] width 532 height 253
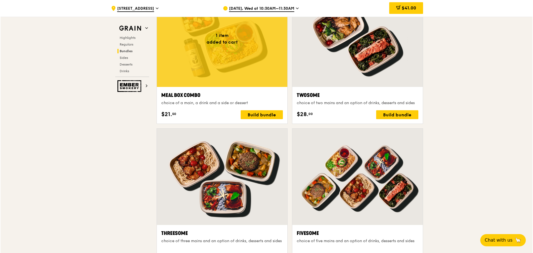
scroll to position [861, 0]
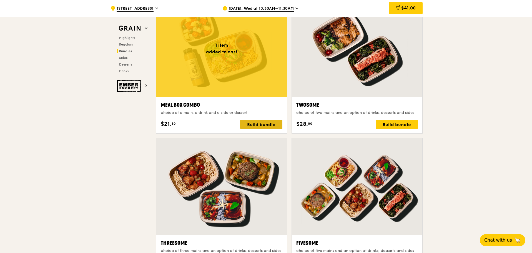
click at [265, 124] on div "Build bundle" at bounding box center [261, 124] width 42 height 9
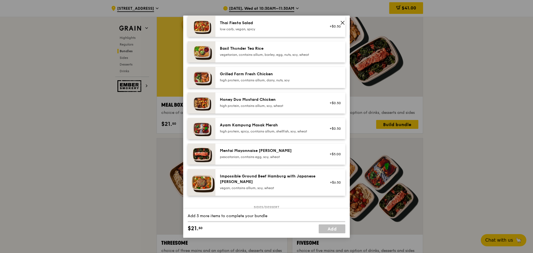
scroll to position [83, 0]
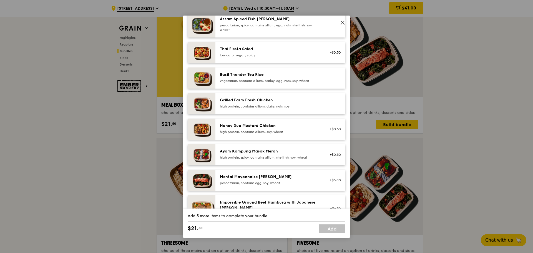
click at [248, 102] on div "Grilled Farm Fresh Chicken" at bounding box center [270, 101] width 100 height 6
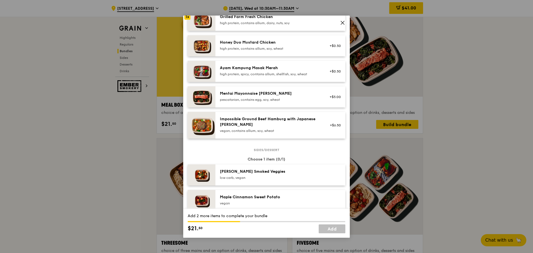
scroll to position [333, 0]
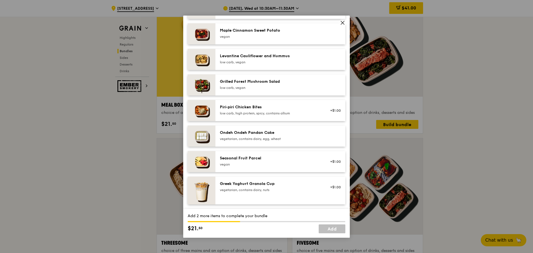
click at [242, 165] on div "vegan" at bounding box center [270, 164] width 100 height 4
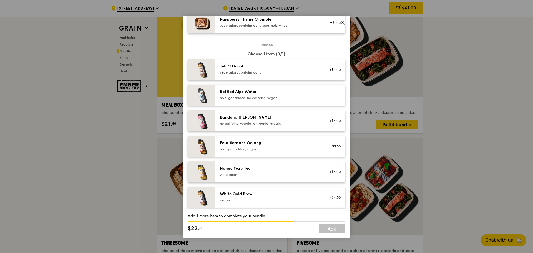
click at [246, 147] on div "no sugar added, vegan" at bounding box center [270, 149] width 100 height 4
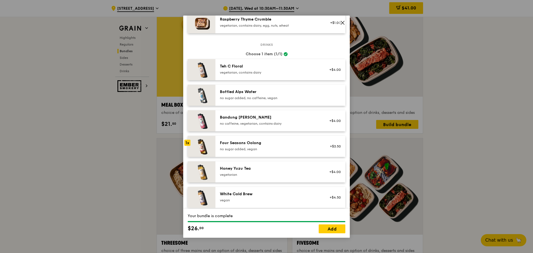
click at [253, 171] on div "Honey Yuzu Tea vegetarian" at bounding box center [270, 171] width 100 height 11
click at [326, 229] on link "Add" at bounding box center [332, 228] width 27 height 9
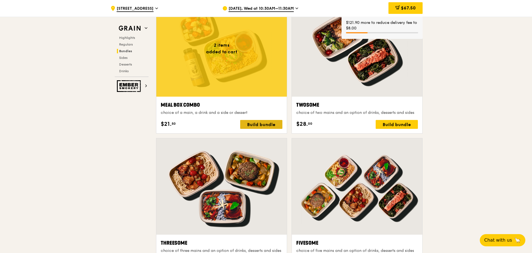
click at [261, 126] on div "Build bundle" at bounding box center [261, 124] width 42 height 9
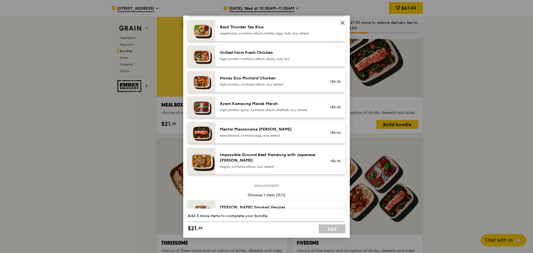
scroll to position [139, 0]
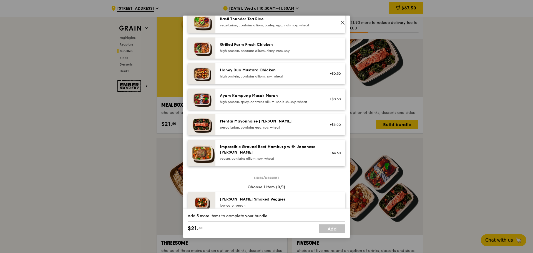
click at [268, 52] on div "high protein, contains allium, dairy, nuts, soy" at bounding box center [270, 51] width 100 height 4
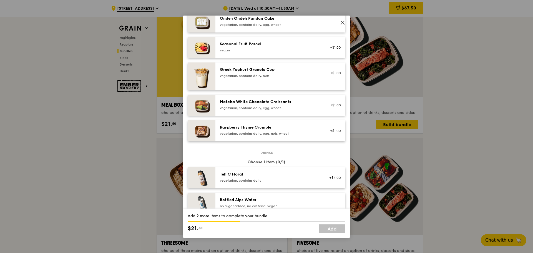
scroll to position [417, 0]
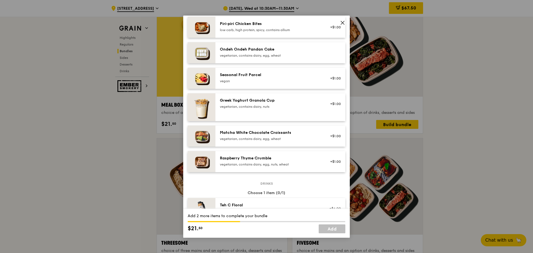
click at [254, 80] on div "vegan" at bounding box center [270, 81] width 100 height 4
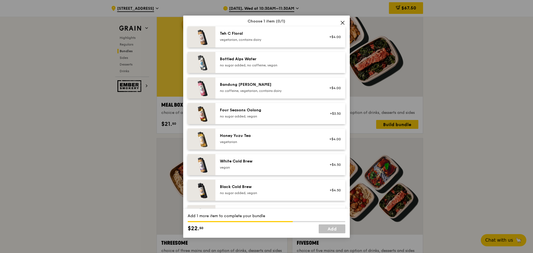
scroll to position [611, 0]
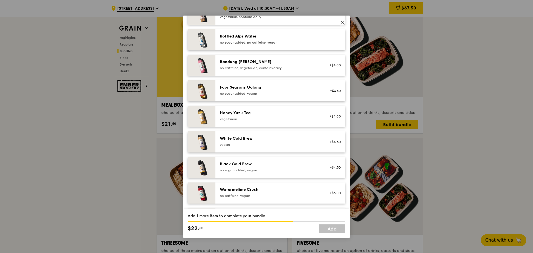
click at [268, 94] on div "no sugar added, vegan" at bounding box center [270, 93] width 100 height 4
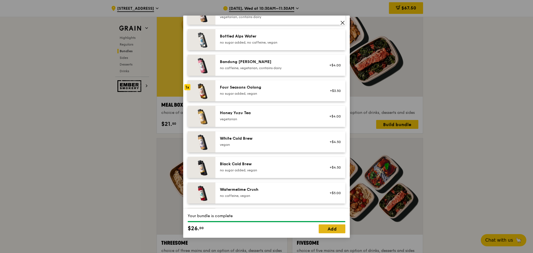
click at [328, 228] on link "Add" at bounding box center [332, 228] width 27 height 9
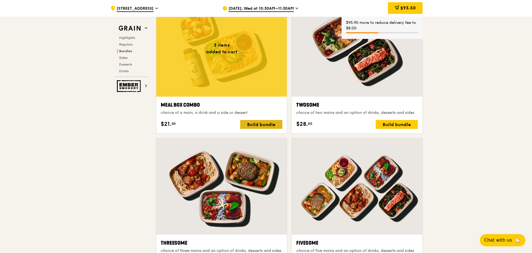
click at [260, 123] on div "Build bundle" at bounding box center [261, 124] width 42 height 9
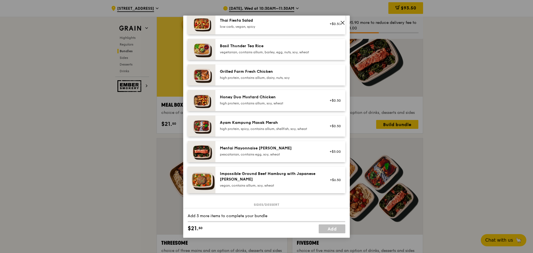
scroll to position [83, 0]
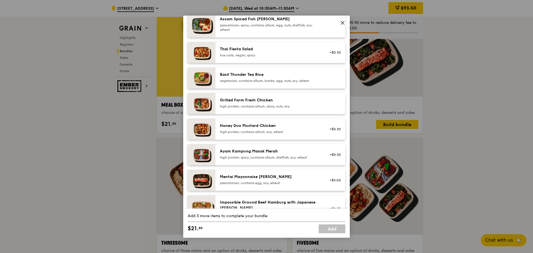
click at [270, 106] on div "high protein, contains allium, dairy, nuts, soy" at bounding box center [270, 106] width 100 height 4
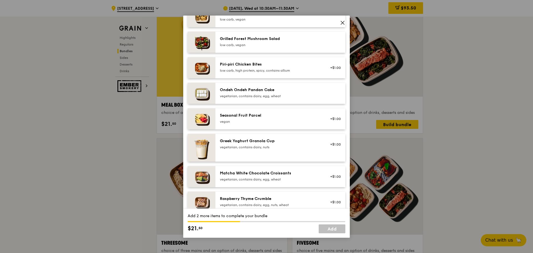
scroll to position [445, 0]
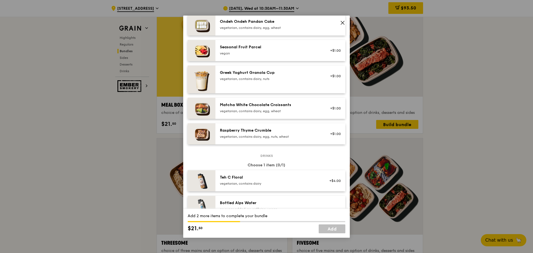
click at [255, 51] on div "Seasonal Fruit Parcel vegan" at bounding box center [270, 49] width 100 height 11
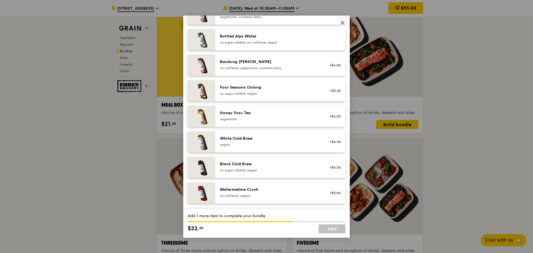
click at [287, 120] on div "vegetarian" at bounding box center [270, 119] width 100 height 4
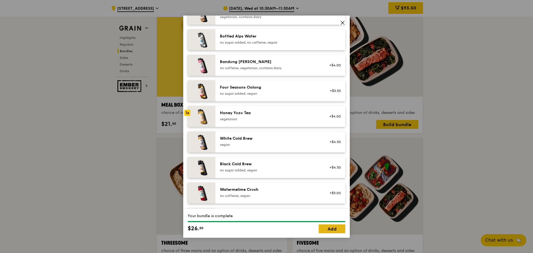
click at [337, 225] on link "Add" at bounding box center [332, 228] width 27 height 9
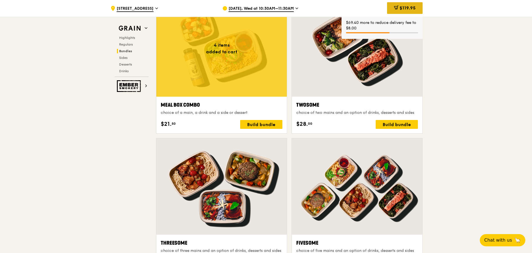
click at [411, 8] on span "$119.95" at bounding box center [408, 7] width 16 height 5
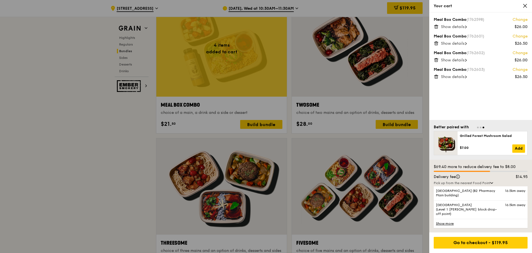
click at [114, 133] on div at bounding box center [266, 126] width 532 height 253
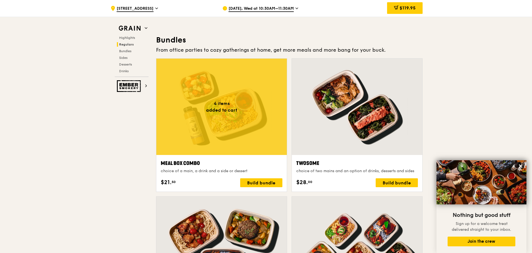
scroll to position [796, 0]
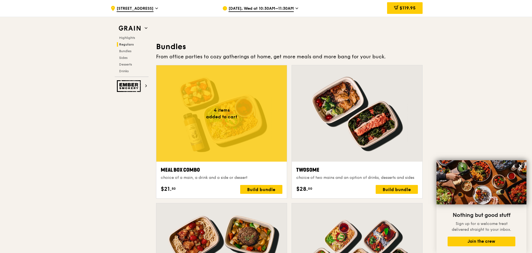
click at [404, 11] on div "$119.95" at bounding box center [405, 8] width 36 height 12
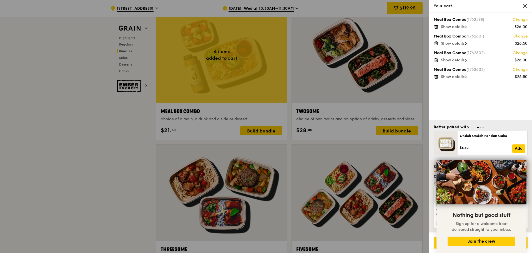
scroll to position [824, 0]
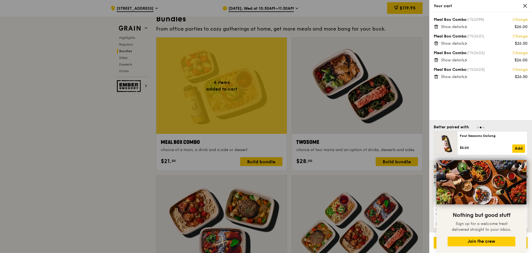
click at [454, 79] on span "Show details" at bounding box center [453, 76] width 24 height 5
click at [526, 3] on icon at bounding box center [525, 5] width 5 height 5
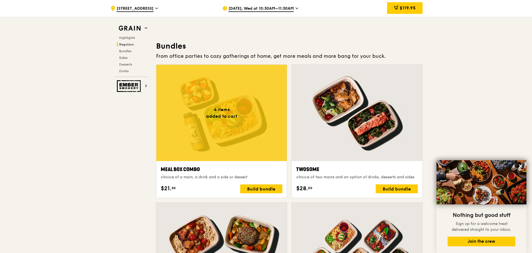
scroll to position [784, 0]
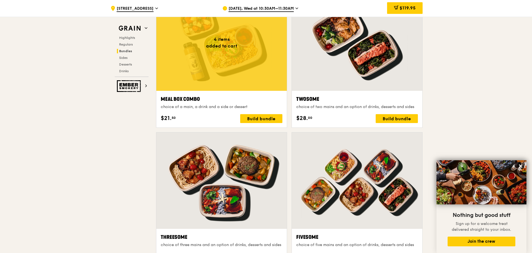
scroll to position [978, 0]
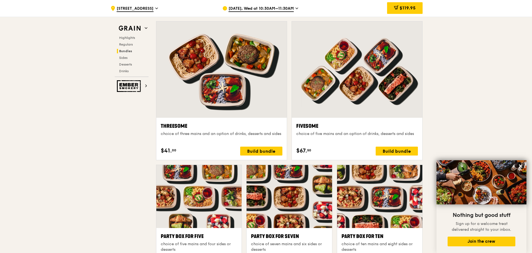
click at [505, 126] on div ".cls-1 { fill: none; stroke: #fff; stroke-linecap: round; stroke-linejoin: roun…" at bounding box center [266, 223] width 532 height 2351
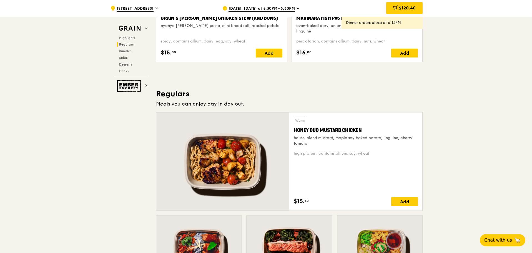
scroll to position [417, 0]
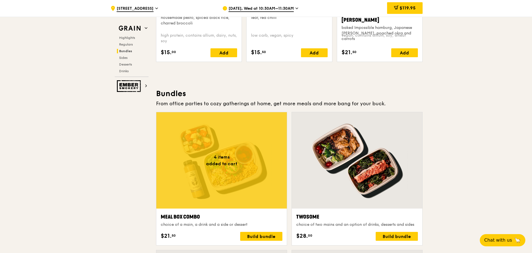
scroll to position [833, 0]
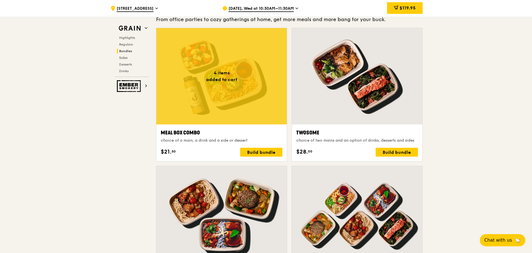
drag, startPoint x: 0, startPoint y: 0, endPoint x: 122, endPoint y: 174, distance: 212.6
